Goal: Check status: Check status

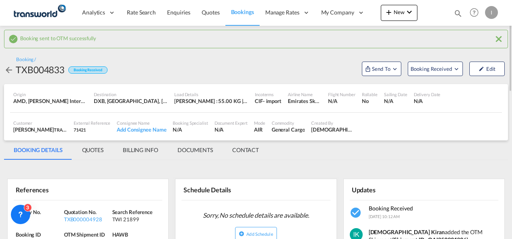
drag, startPoint x: 117, startPoint y: 72, endPoint x: 121, endPoint y: 74, distance: 4.2
click at [121, 74] on div "Booking / TXB004833 Booking Received Send To Booking Received Edit" at bounding box center [256, 66] width 504 height 20
click at [124, 72] on div "Booking / TXB004833 Booking Received Send To Booking Received Edit" at bounding box center [256, 66] width 504 height 20
drag, startPoint x: 113, startPoint y: 74, endPoint x: 72, endPoint y: 74, distance: 41.8
click at [72, 74] on div "Booking / TXB004833 Booking Received Send To Booking Received Edit" at bounding box center [256, 66] width 504 height 20
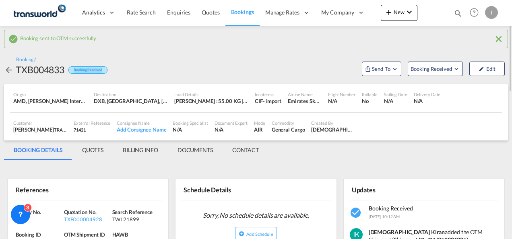
click at [132, 71] on div "Booking / TXB004833 Booking Received Send To Booking Received Edit" at bounding box center [256, 66] width 504 height 20
drag, startPoint x: 117, startPoint y: 72, endPoint x: 70, endPoint y: 71, distance: 46.7
click at [70, 71] on div "Booking / TXB004833 Booking Received Send To Booking Received Edit" at bounding box center [256, 66] width 504 height 20
drag, startPoint x: 70, startPoint y: 71, endPoint x: 119, endPoint y: 71, distance: 49.5
click at [120, 71] on div "Booking / TXB004833 Booking Received Send To Booking Received Edit" at bounding box center [256, 66] width 504 height 20
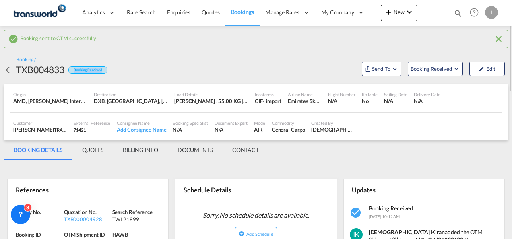
click at [139, 74] on div "Booking / TXB004833 Booking Received Send To Booking Received Edit" at bounding box center [256, 66] width 504 height 20
click at [140, 75] on div "Booking / TXB004833 Booking Received Send To Booking Received Edit" at bounding box center [256, 66] width 504 height 20
click at [133, 71] on div "Booking / TXB004833 Booking Received Send To Booking Received Edit" at bounding box center [256, 66] width 504 height 20
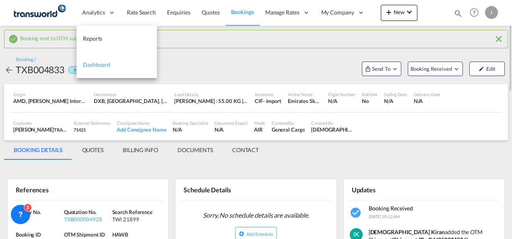
scroll to position [161, 0]
